Goal: Task Accomplishment & Management: Use online tool/utility

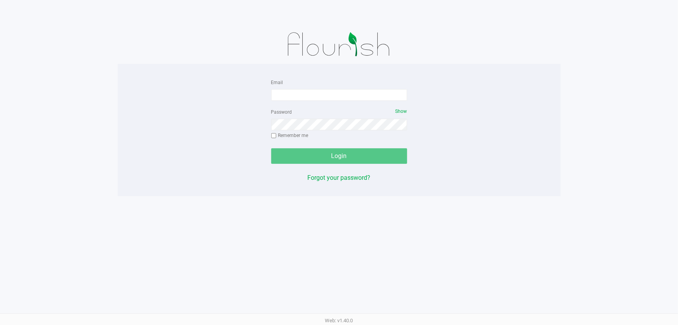
click at [336, 93] on input "Email" at bounding box center [339, 95] width 136 height 12
type input "Ebell@liveparallel.com"
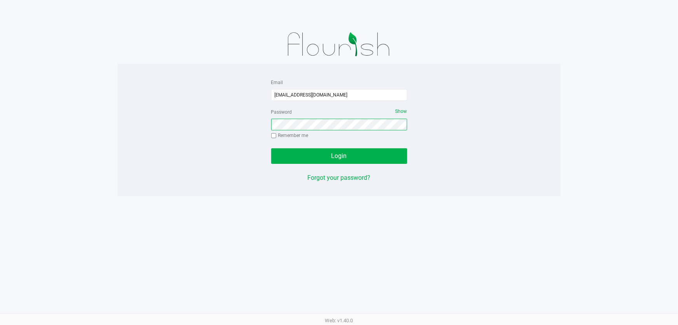
click at [271, 148] on button "Login" at bounding box center [339, 156] width 136 height 16
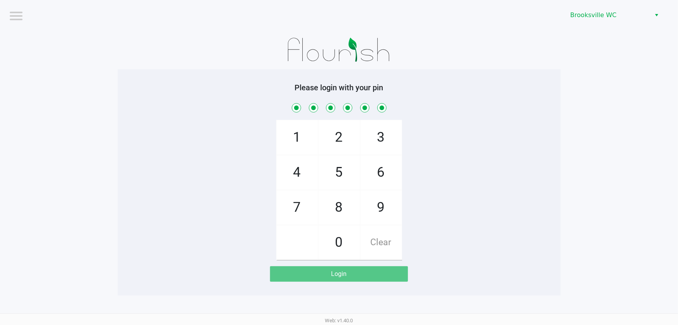
checkbox input "true"
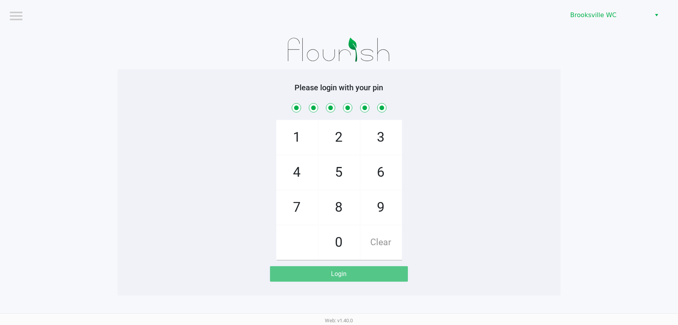
checkbox input "true"
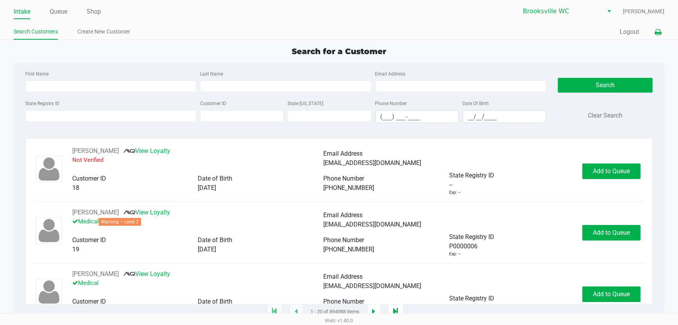
click at [657, 34] on icon at bounding box center [658, 32] width 7 height 5
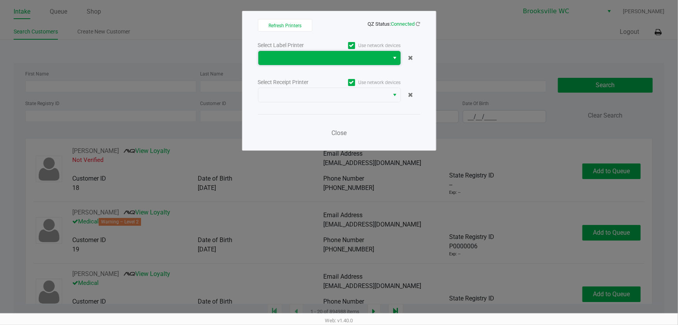
click at [308, 51] on span at bounding box center [324, 58] width 131 height 14
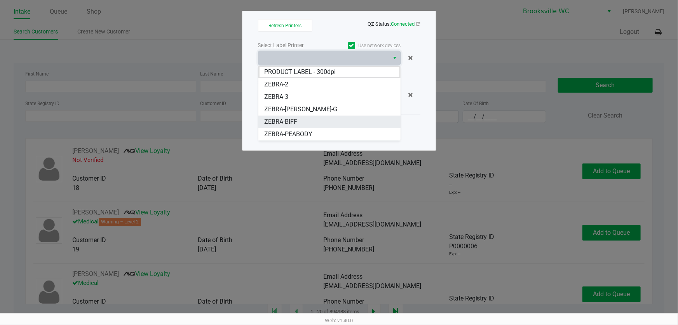
click at [313, 119] on li "ZEBRA-BIFF" at bounding box center [330, 121] width 142 height 12
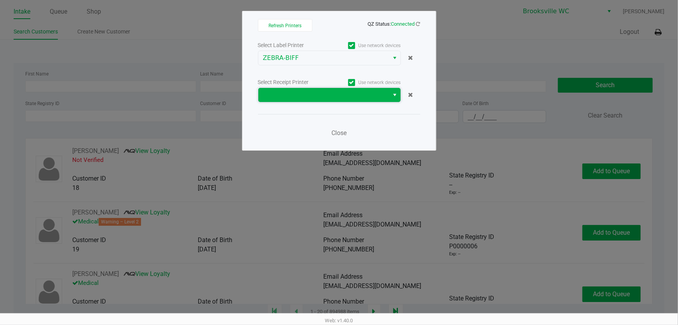
click at [324, 93] on span at bounding box center [324, 94] width 122 height 9
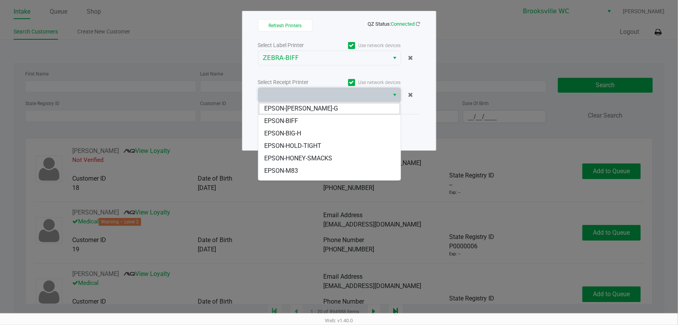
drag, startPoint x: 309, startPoint y: 121, endPoint x: 320, endPoint y: 122, distance: 10.3
click at [309, 121] on li "EPSON-BIFF" at bounding box center [330, 121] width 142 height 12
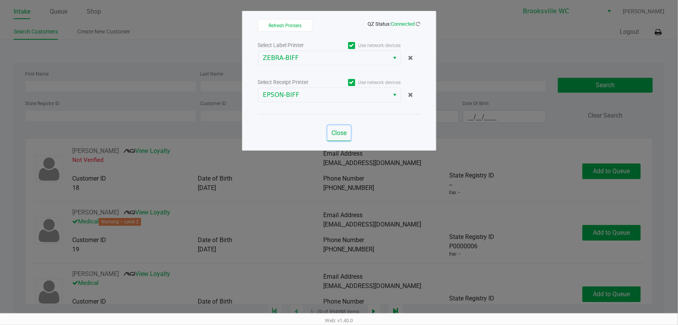
click at [335, 131] on span "Close" at bounding box center [339, 132] width 15 height 7
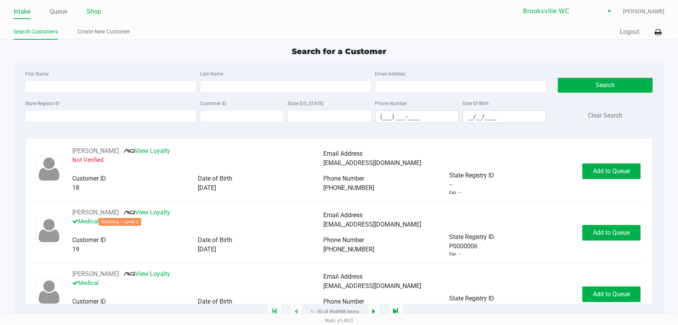
click at [94, 9] on link "Shop" at bounding box center [94, 11] width 14 height 11
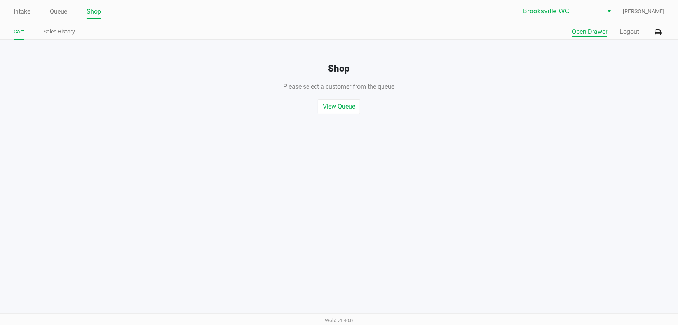
click at [578, 34] on button "Open Drawer" at bounding box center [589, 31] width 35 height 9
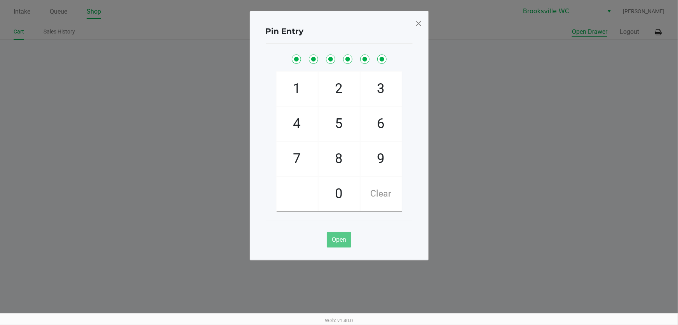
checkbox input "true"
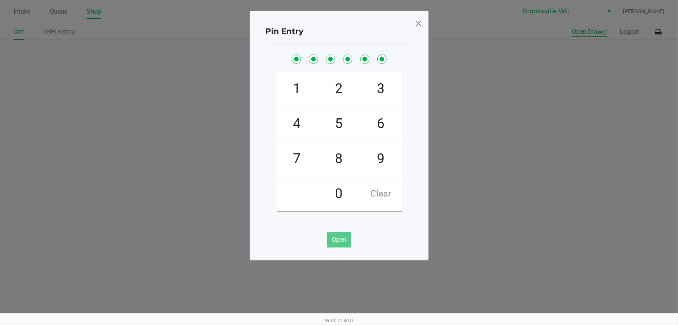
checkbox input "true"
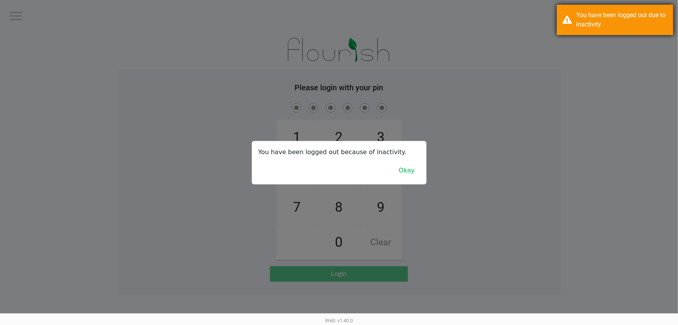
click at [569, 33] on div "You have been logged out due to inactivity" at bounding box center [615, 20] width 117 height 30
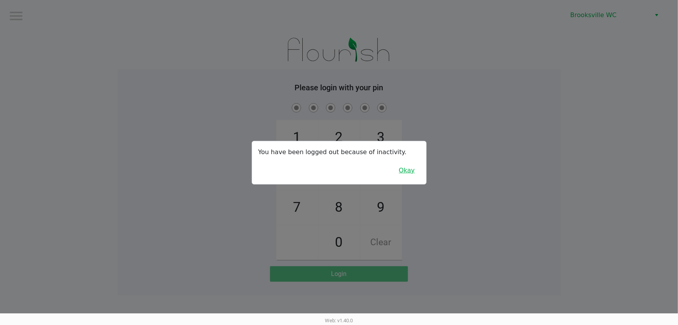
click at [407, 172] on button "Okay" at bounding box center [407, 170] width 26 height 15
